Goal: Find specific page/section: Find specific page/section

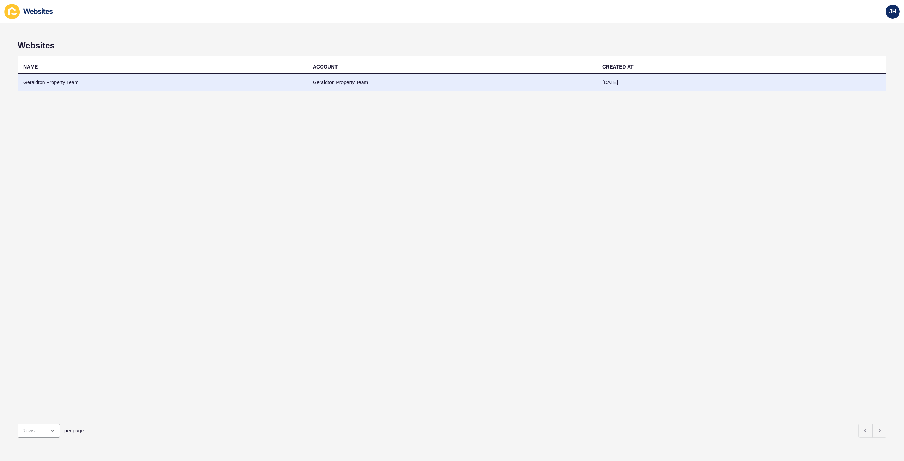
click at [46, 81] on td "Geraldton Property Team" at bounding box center [163, 82] width 290 height 17
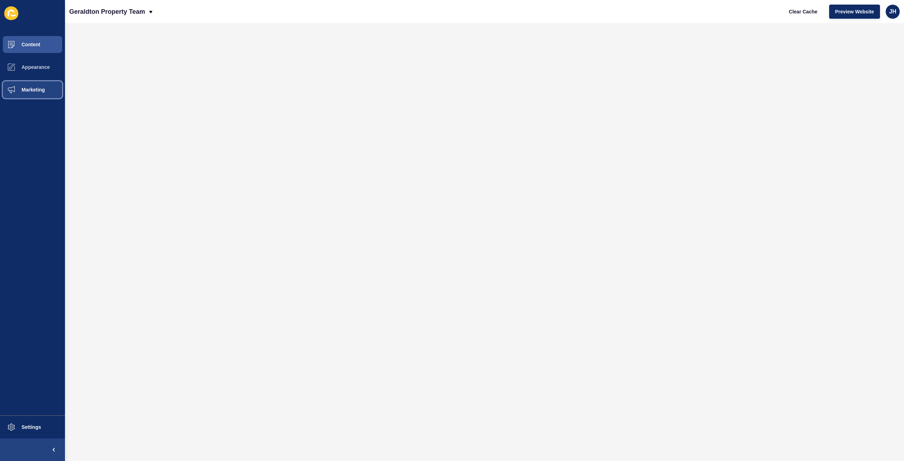
click at [42, 84] on button "Marketing" at bounding box center [32, 89] width 65 height 23
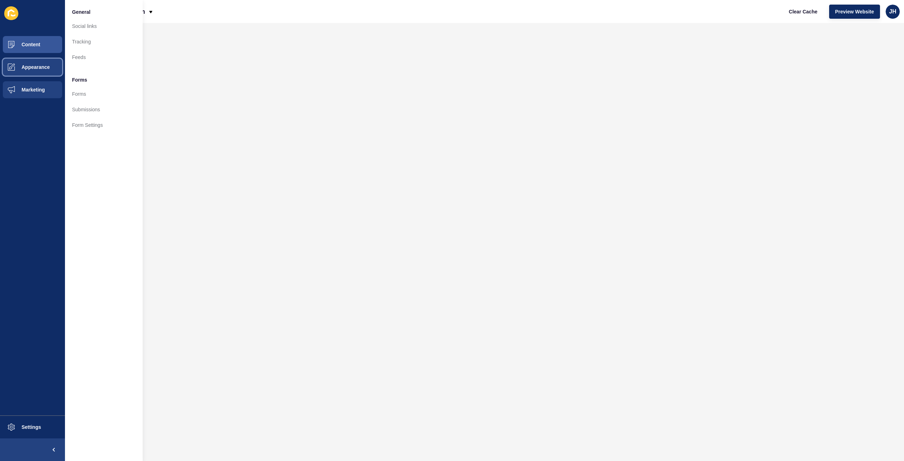
click at [43, 63] on button "Appearance" at bounding box center [32, 67] width 65 height 23
click at [44, 49] on button "Content" at bounding box center [32, 44] width 65 height 23
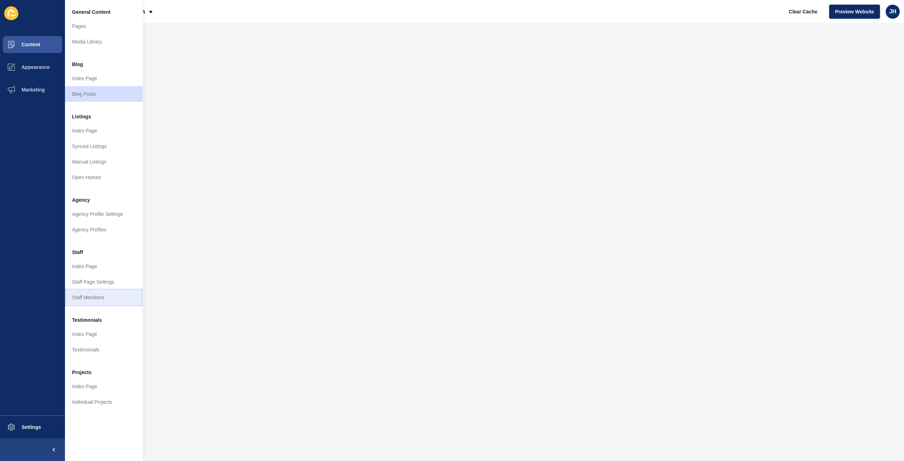
click at [91, 297] on link "Staff Members" at bounding box center [104, 298] width 78 height 16
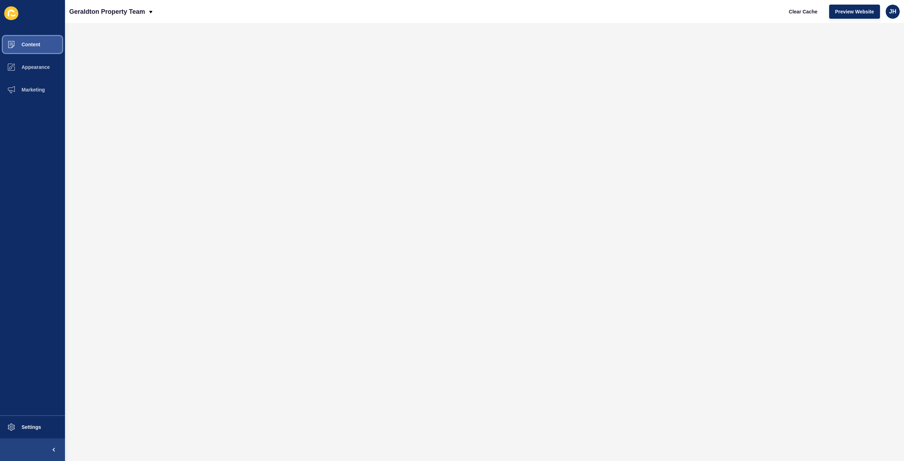
click at [25, 47] on span "Content" at bounding box center [19, 45] width 41 height 6
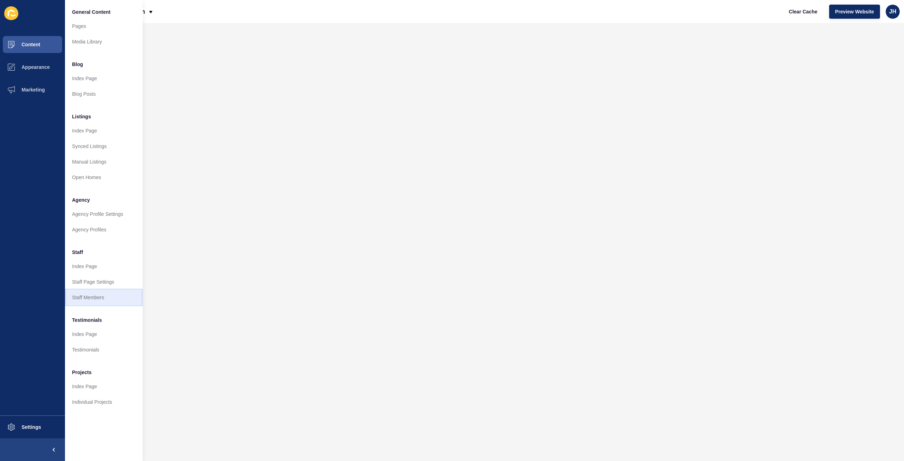
click at [87, 293] on link "Staff Members" at bounding box center [104, 298] width 78 height 16
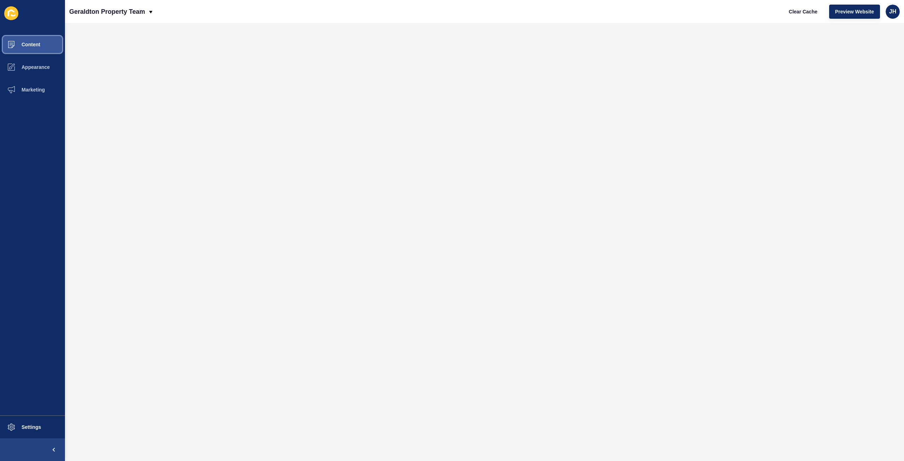
click at [31, 46] on span "Content" at bounding box center [19, 45] width 41 height 6
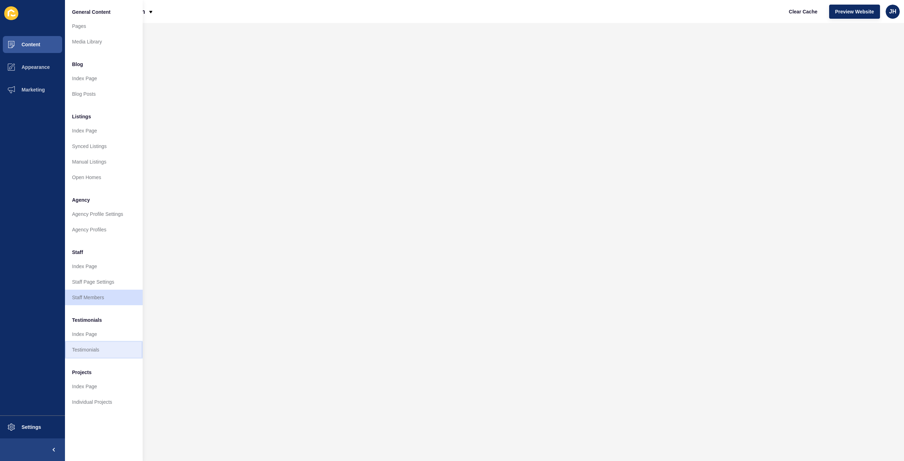
click at [87, 352] on link "Testimonials" at bounding box center [104, 350] width 78 height 16
